Goal: Task Accomplishment & Management: Manage account settings

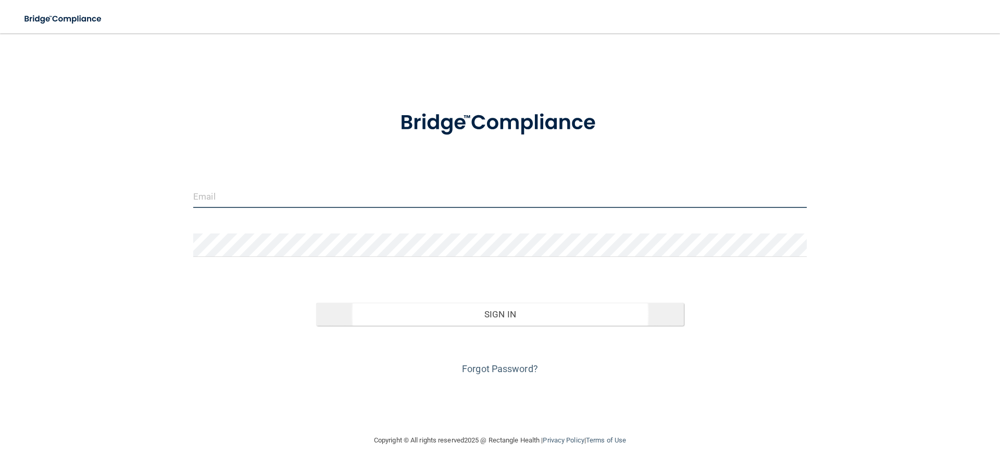
type input "[EMAIL_ADDRESS][DOMAIN_NAME]"
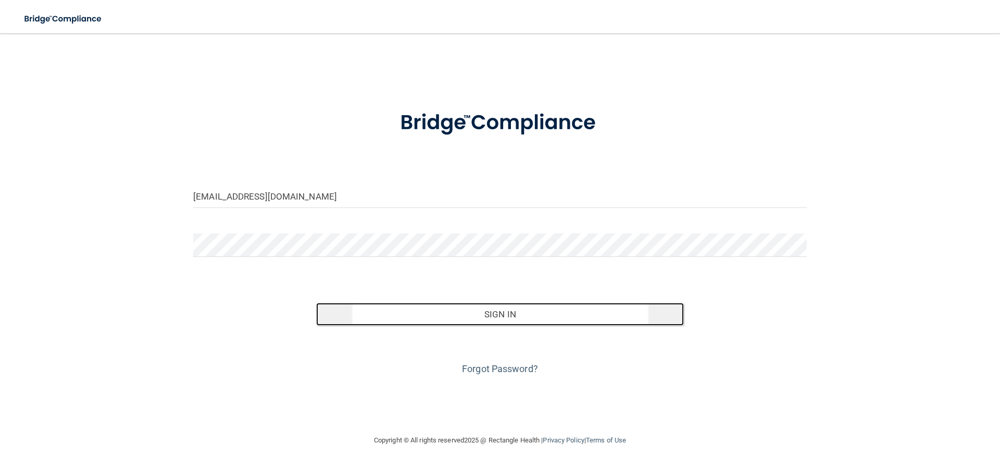
click at [497, 311] on button "Sign In" at bounding box center [500, 314] width 368 height 23
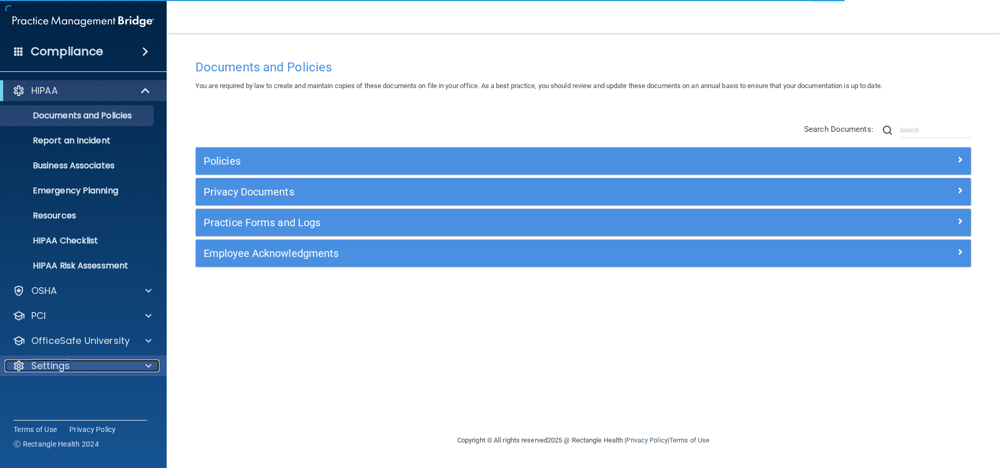
click at [60, 361] on p "Settings" at bounding box center [50, 365] width 39 height 12
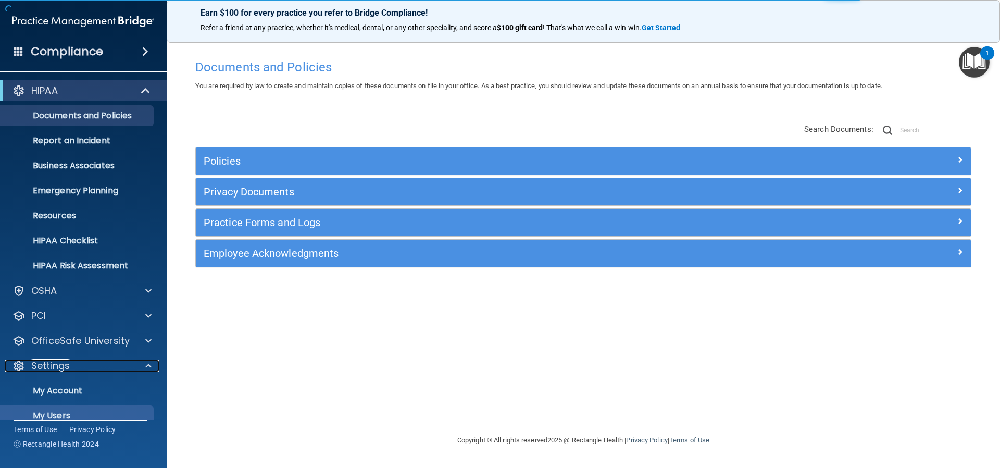
scroll to position [52, 0]
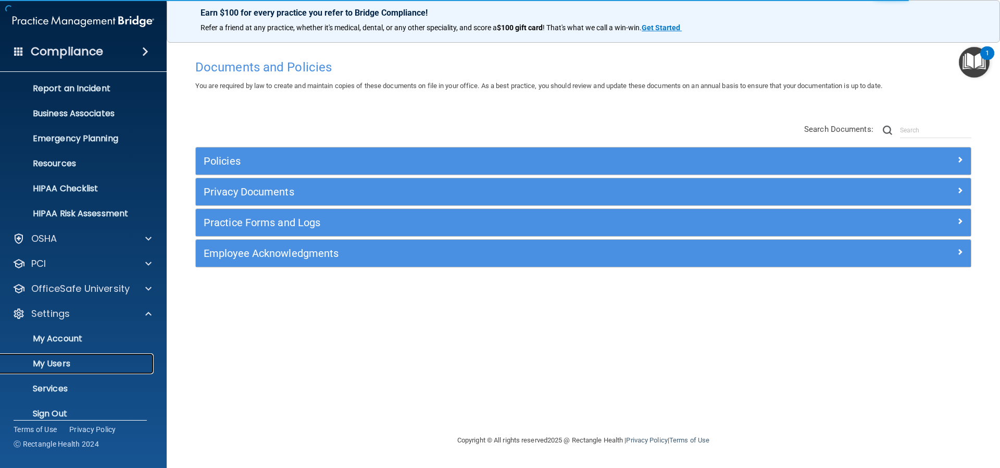
click at [61, 368] on p "My Users" at bounding box center [78, 363] width 142 height 10
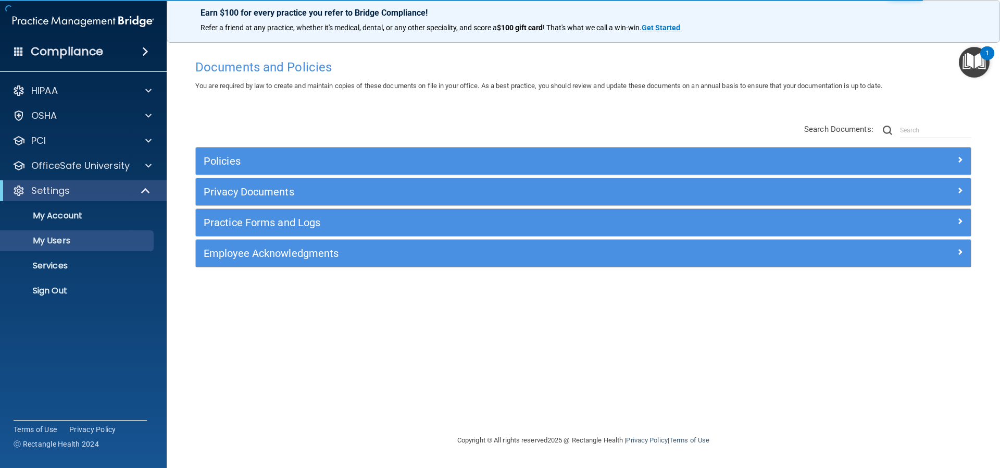
select select "20"
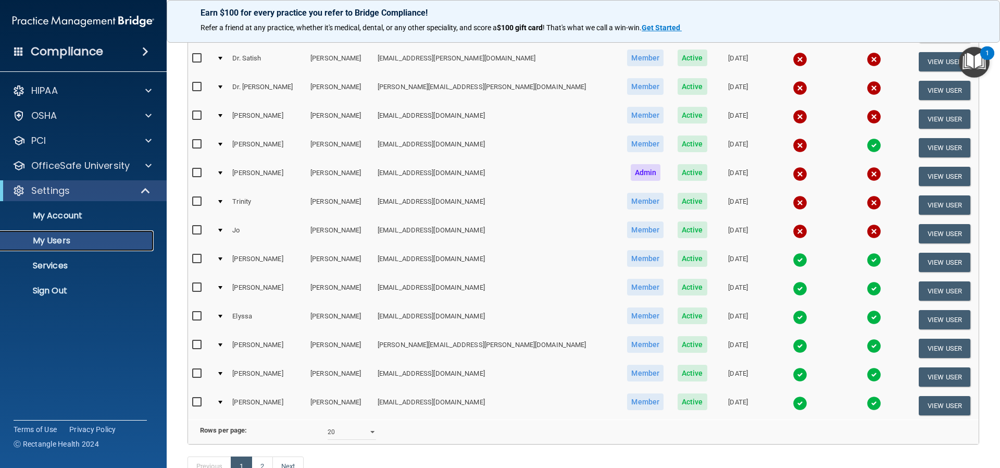
scroll to position [394, 0]
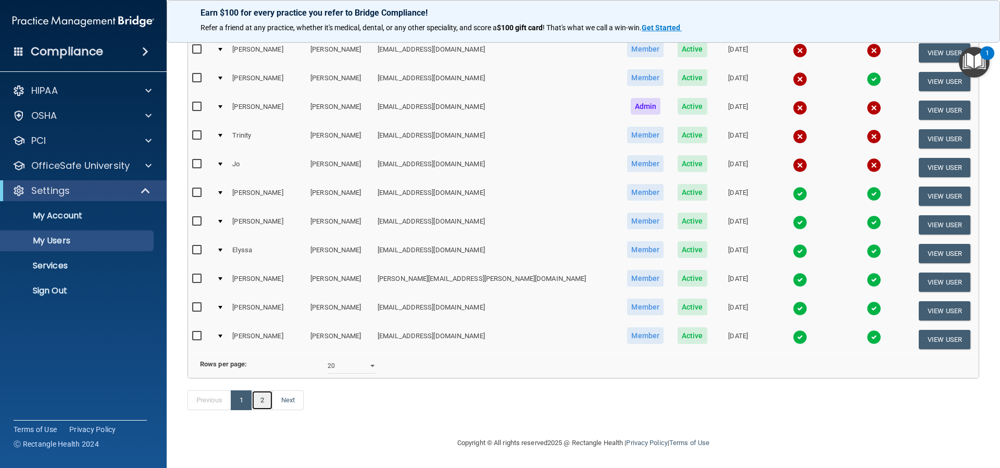
click at [264, 404] on link "2" at bounding box center [262, 400] width 21 height 20
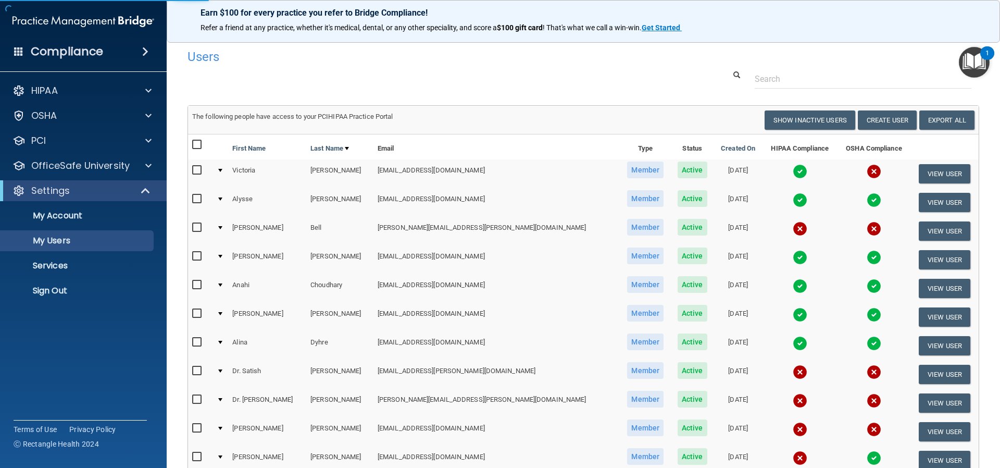
select select "20"
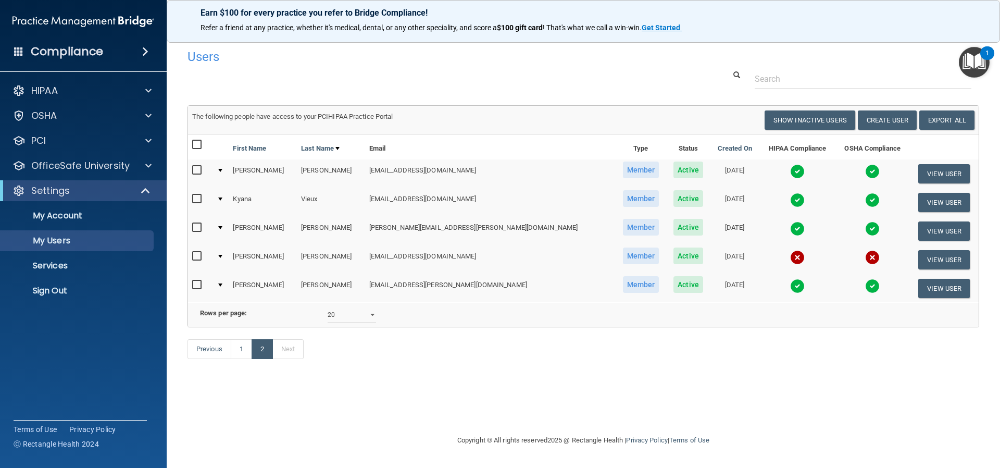
click at [790, 168] on img at bounding box center [797, 171] width 15 height 15
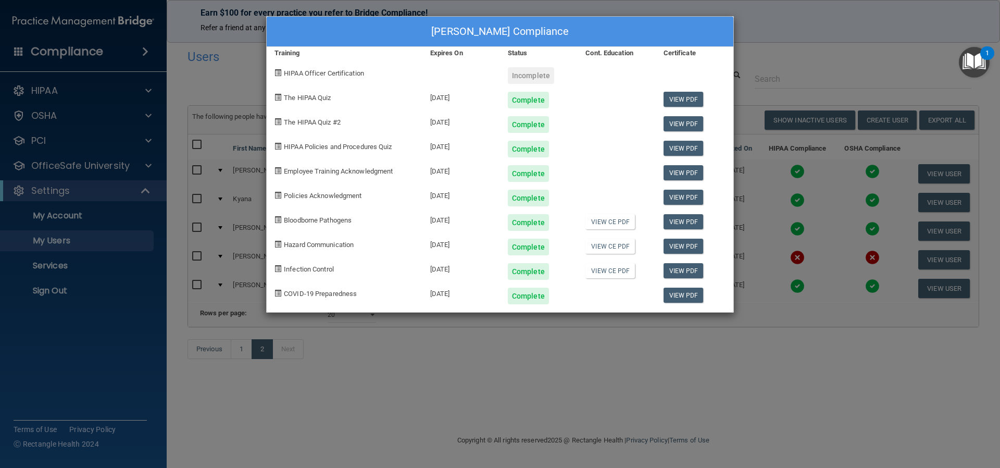
click at [800, 51] on div "[PERSON_NAME] Compliance Training Expires On Status Cont. Education Certificate…" at bounding box center [500, 234] width 1000 height 468
